Goal: Information Seeking & Learning: Stay updated

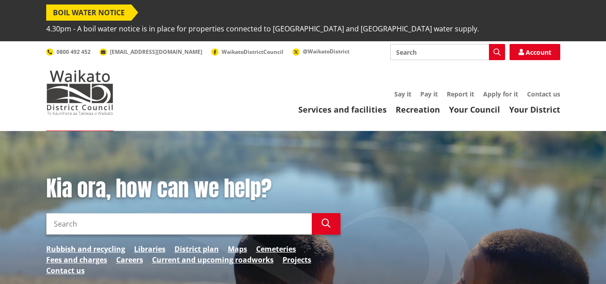
click at [414, 44] on input "Search" at bounding box center [447, 52] width 115 height 16
type input "ecoli alert"
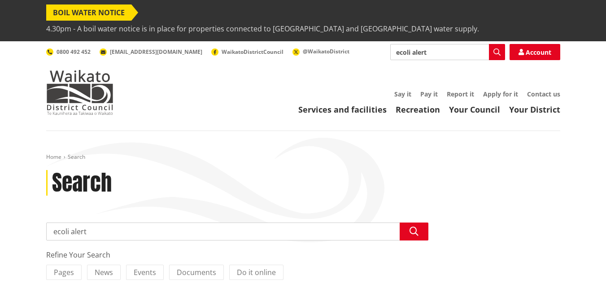
click at [346, 21] on span "4.30pm - A boil water notice is in place for properties connected to [GEOGRAPHI…" at bounding box center [262, 29] width 433 height 16
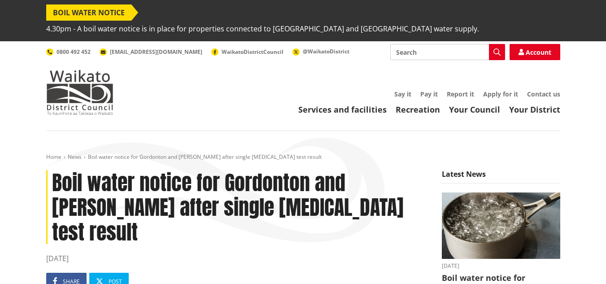
click at [322, 56] on div "Toggle search Toggle navigation Services and facilities Recreation Your Council…" at bounding box center [302, 79] width 527 height 71
click at [157, 21] on span "4.30pm - A boil water notice is in place for properties connected to [GEOGRAPHI…" at bounding box center [262, 29] width 433 height 16
click at [363, 21] on span "4.30pm - A boil water notice is in place for properties connected to [GEOGRAPHI…" at bounding box center [262, 29] width 433 height 16
